Goal: Task Accomplishment & Management: Use online tool/utility

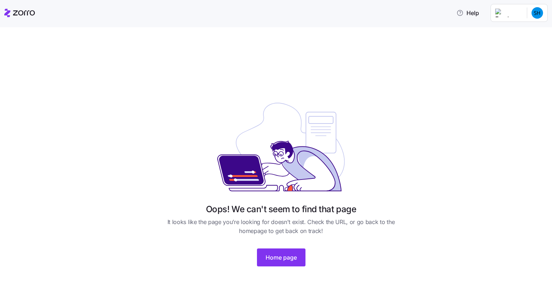
click at [18, 13] on icon at bounding box center [19, 13] width 31 height 9
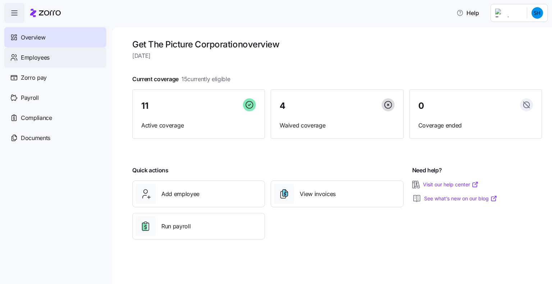
click at [34, 56] on span "Employees" at bounding box center [35, 57] width 29 height 9
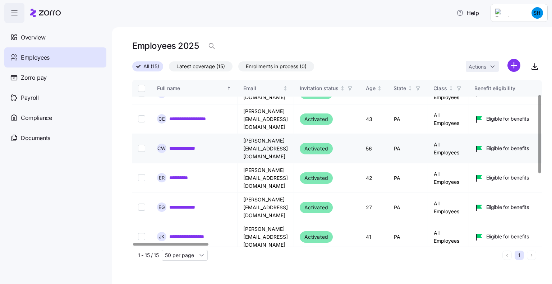
scroll to position [144, 0]
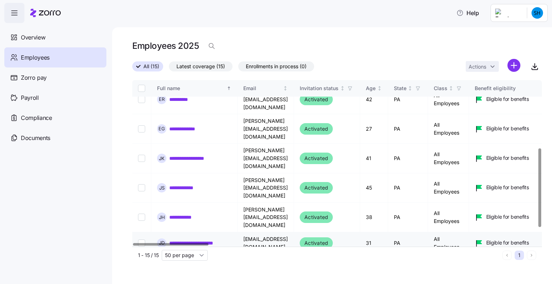
click at [188, 240] on link "**********" at bounding box center [198, 243] width 59 height 7
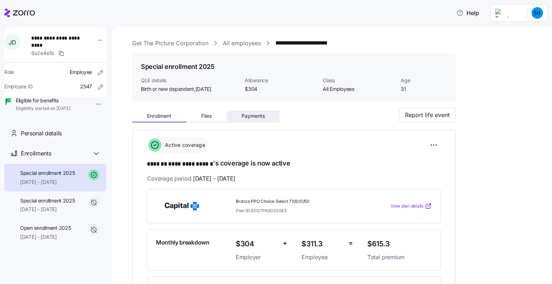
click at [264, 119] on span "Payments" at bounding box center [253, 116] width 23 height 5
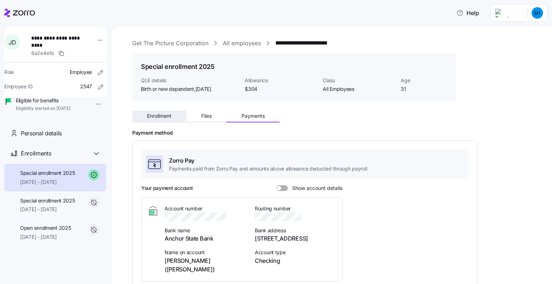
click at [161, 117] on span "Enrollment" at bounding box center [159, 116] width 24 height 5
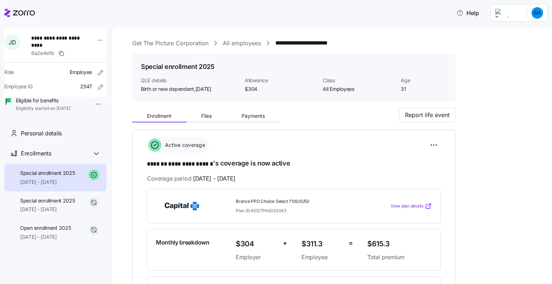
click at [174, 46] on link "Get The Picture Corporation" at bounding box center [170, 43] width 76 height 9
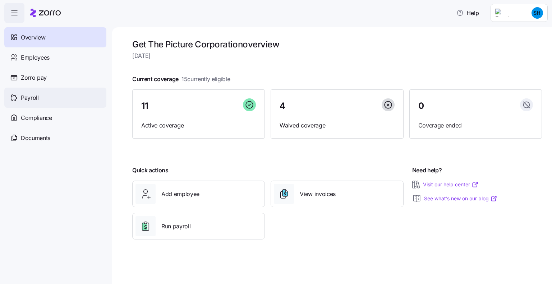
click at [27, 97] on span "Payroll" at bounding box center [30, 98] width 18 height 9
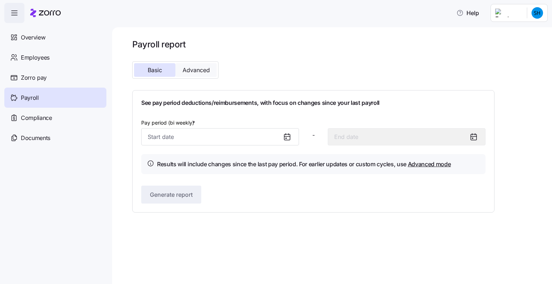
click at [200, 72] on span "Advanced" at bounding box center [196, 70] width 27 height 6
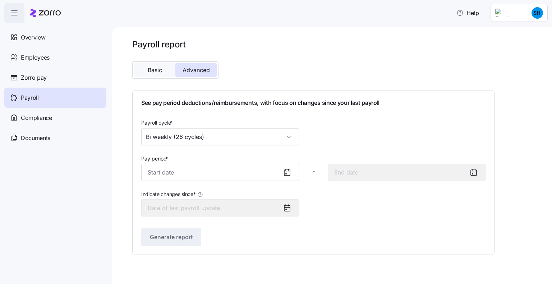
click at [160, 68] on span "Basic" at bounding box center [155, 70] width 14 height 6
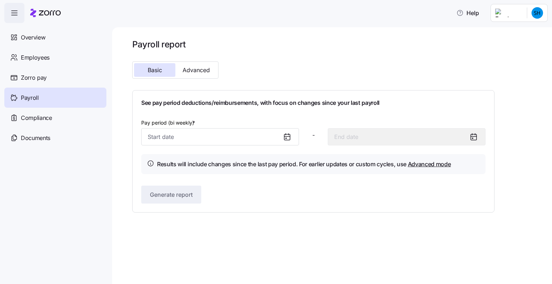
click at [287, 138] on icon at bounding box center [287, 137] width 9 height 9
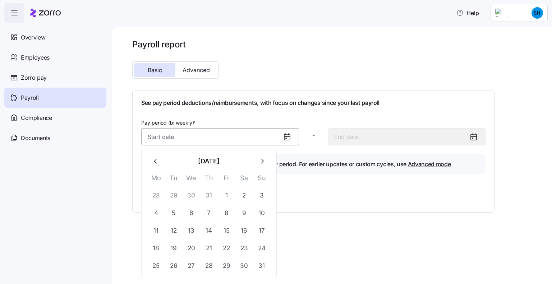
click at [266, 141] on input "Pay period (bi weekly) *" at bounding box center [220, 136] width 158 height 17
click at [154, 160] on icon "button" at bounding box center [156, 162] width 8 height 8
click at [158, 162] on icon "button" at bounding box center [156, 162] width 8 height 8
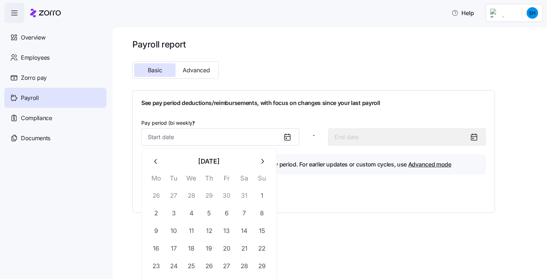
click at [158, 162] on icon "button" at bounding box center [156, 162] width 8 height 8
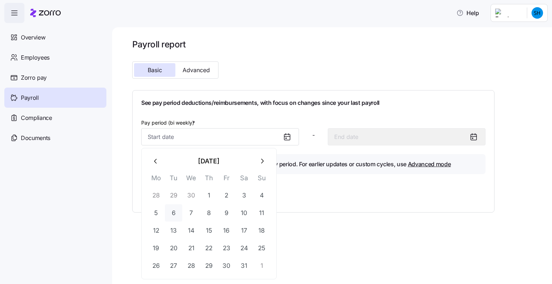
click at [172, 214] on button "6" at bounding box center [173, 213] width 17 height 17
type input "May 6, 2025"
type input "May 19, 2025"
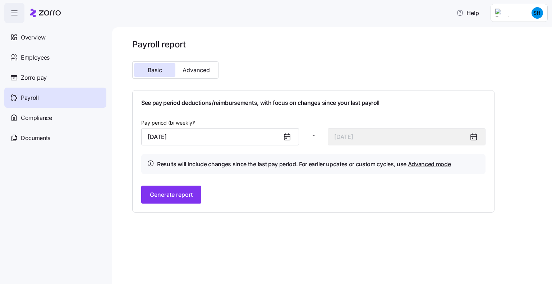
click at [474, 137] on icon at bounding box center [474, 137] width 6 height 0
click at [198, 70] on span "Advanced" at bounding box center [196, 70] width 27 height 6
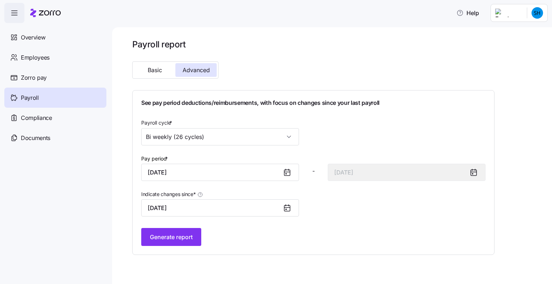
click at [286, 174] on icon at bounding box center [286, 174] width 1 height 1
click at [291, 171] on icon at bounding box center [287, 172] width 9 height 9
click at [195, 175] on input "May 6, 2025" at bounding box center [220, 172] width 158 height 17
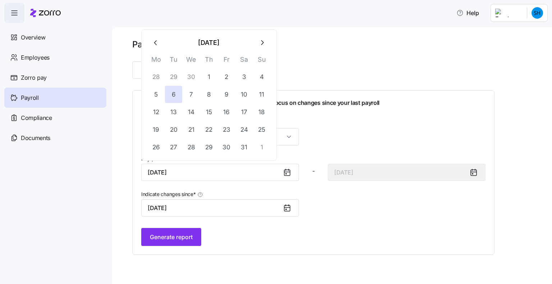
click at [260, 42] on icon "button" at bounding box center [262, 43] width 8 height 8
click at [264, 26] on icon "button" at bounding box center [262, 25] width 8 height 8
click at [264, 26] on main "Payroll report Basic Advanced See pay period deductions/reimbursements, with fo…" at bounding box center [276, 140] width 552 height 280
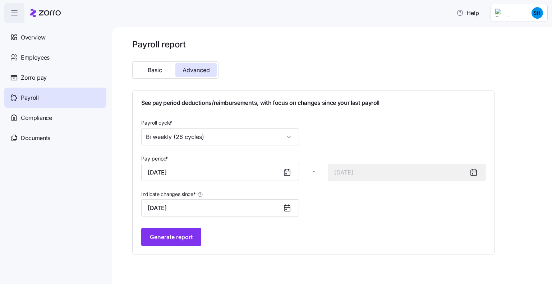
click at [292, 172] on div at bounding box center [290, 172] width 17 height 17
click at [294, 174] on div at bounding box center [290, 172] width 17 height 17
click at [285, 175] on icon at bounding box center [287, 172] width 9 height 9
click at [219, 172] on input "May 6, 2025" at bounding box center [220, 172] width 158 height 17
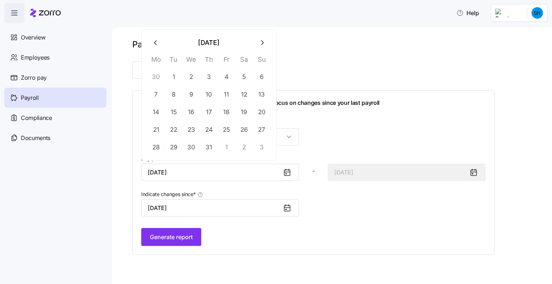
click at [262, 43] on icon "button" at bounding box center [262, 43] width 8 height 8
click at [174, 112] on button "12" at bounding box center [173, 112] width 17 height 17
type input "August 12, 2025"
type input "August 25, 2025"
type input "August 12, 2025"
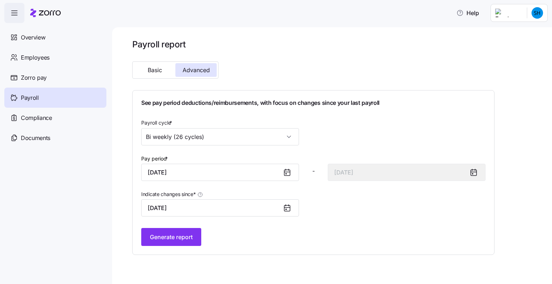
click at [290, 172] on icon at bounding box center [287, 173] width 6 height 6
click at [285, 174] on icon at bounding box center [287, 172] width 9 height 9
click at [206, 175] on input "August 12, 2025" at bounding box center [220, 172] width 158 height 17
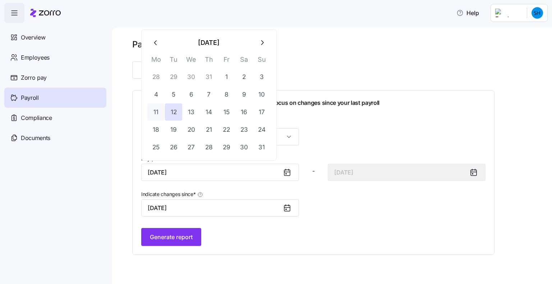
click at [158, 113] on button "11" at bounding box center [155, 112] width 17 height 17
type input "August 11, 2025"
type input "August 24, 2025"
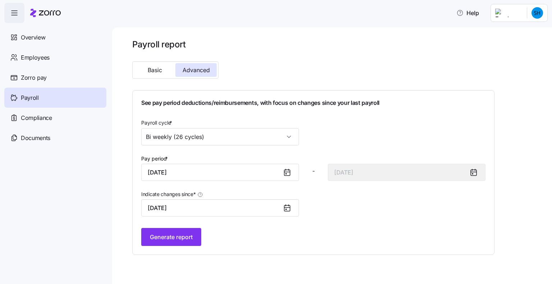
click at [380, 212] on div "Indicate changes since * August 11, 2025" at bounding box center [313, 203] width 350 height 33
click at [289, 209] on icon at bounding box center [287, 208] width 9 height 9
click at [286, 207] on icon at bounding box center [287, 208] width 9 height 9
click at [197, 207] on input "August 11, 2025" at bounding box center [220, 208] width 158 height 17
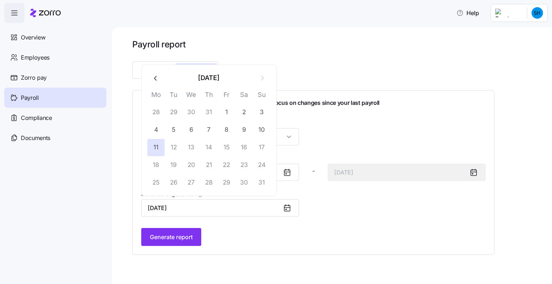
click at [155, 77] on icon "button" at bounding box center [156, 78] width 8 height 8
click at [155, 77] on th "Mo" at bounding box center [156, 79] width 18 height 14
click at [159, 63] on icon "button" at bounding box center [156, 61] width 8 height 8
click at [153, 79] on icon "button" at bounding box center [156, 78] width 8 height 8
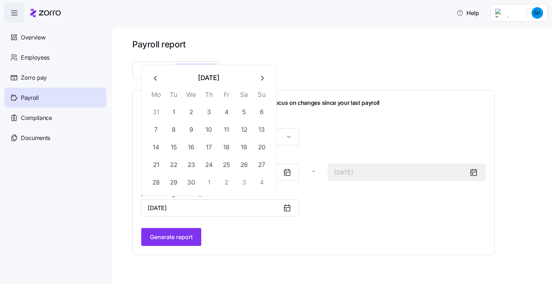
click at [261, 82] on button "button" at bounding box center [262, 77] width 17 height 17
click at [173, 129] on button "6" at bounding box center [173, 130] width 17 height 17
type input "May 6, 2025"
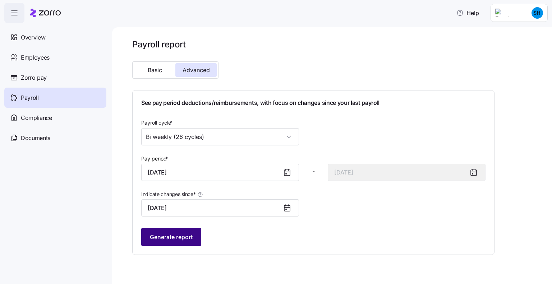
click at [178, 237] on span "Generate report" at bounding box center [171, 237] width 43 height 9
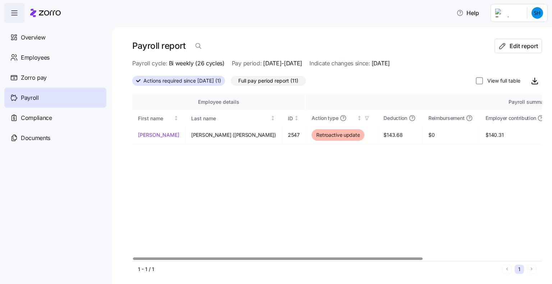
click at [289, 260] on div at bounding box center [277, 259] width 289 height 3
click at [277, 80] on span "Full pay period report (11)" at bounding box center [268, 80] width 60 height 9
click at [231, 83] on input "Full pay period report (11)" at bounding box center [231, 83] width 0 height 0
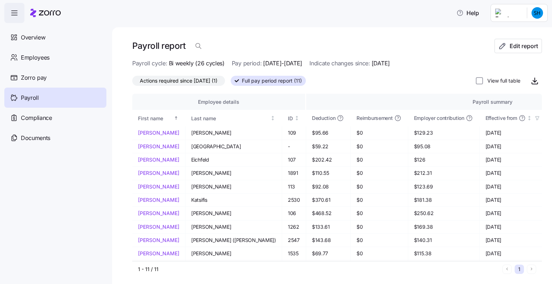
click at [191, 81] on span "Actions required since 05/06/2025 (1)" at bounding box center [179, 80] width 78 height 9
click at [132, 83] on input "Actions required since 05/06/2025 (1)" at bounding box center [132, 83] width 0 height 0
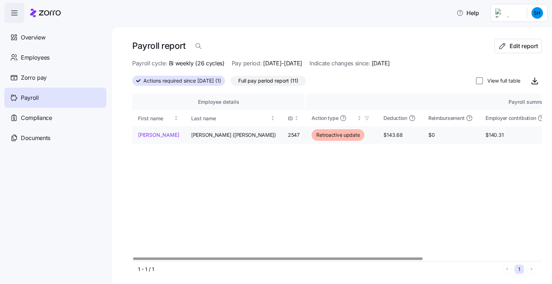
click at [384, 134] on span "$143.68" at bounding box center [400, 135] width 33 height 7
copy span "$143.68"
click at [223, 258] on div at bounding box center [277, 259] width 289 height 3
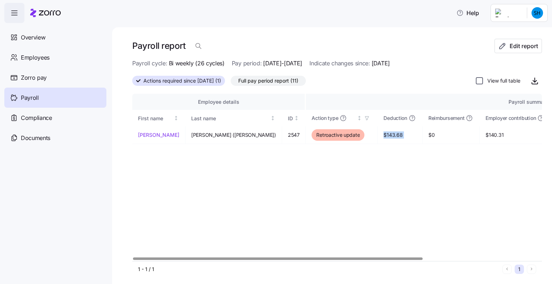
click at [476, 81] on input "View full table" at bounding box center [479, 80] width 7 height 7
checkbox input "true"
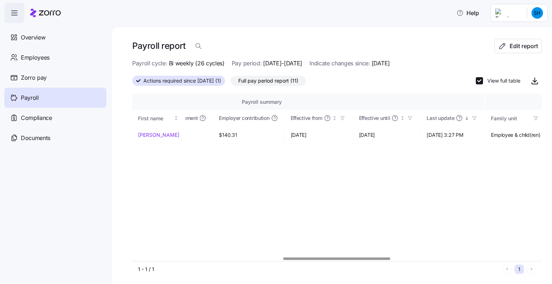
scroll to position [0, 604]
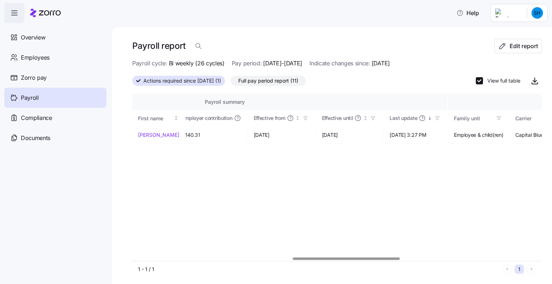
click at [371, 260] on div at bounding box center [346, 259] width 107 height 3
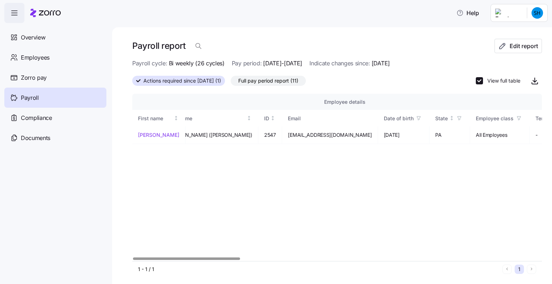
scroll to position [0, 0]
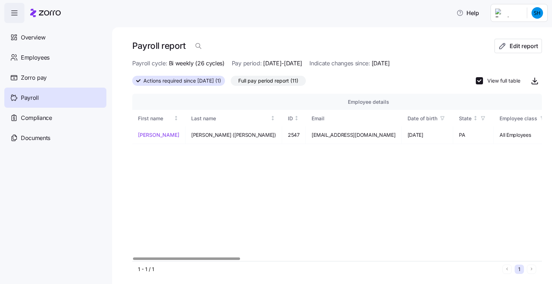
click at [142, 258] on div at bounding box center [186, 259] width 107 height 3
click at [286, 80] on span "Full pay period report (11)" at bounding box center [268, 80] width 60 height 9
click at [231, 83] on input "Full pay period report (11)" at bounding box center [231, 83] width 0 height 0
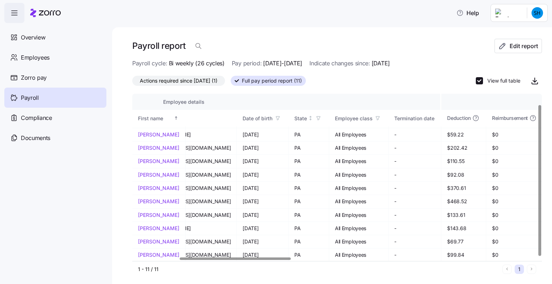
scroll to position [12, 278]
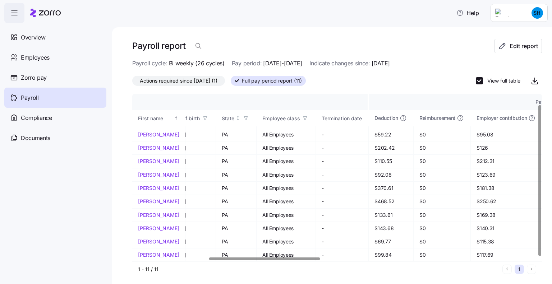
click at [287, 259] on div at bounding box center [264, 259] width 111 height 3
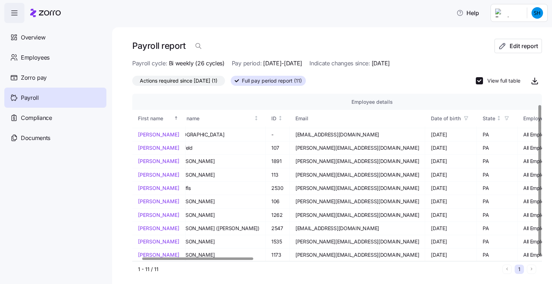
scroll to position [12, 0]
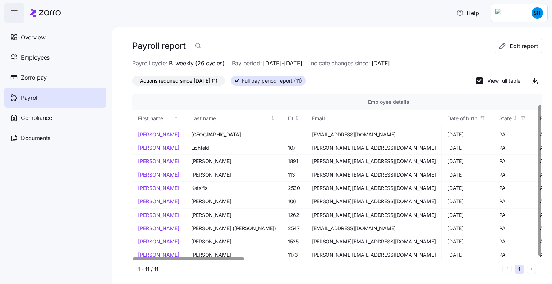
click at [160, 258] on div at bounding box center [188, 259] width 111 height 3
